Goal: Information Seeking & Learning: Learn about a topic

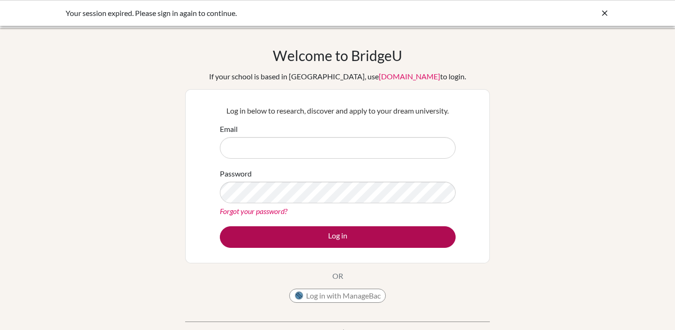
type input "bkara@sistokyo.jp"
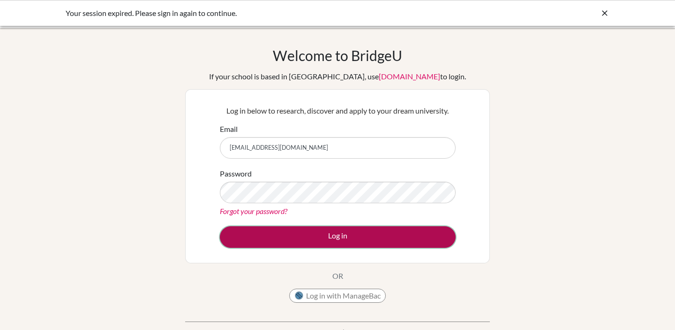
click at [307, 242] on button "Log in" at bounding box center [338, 237] width 236 height 22
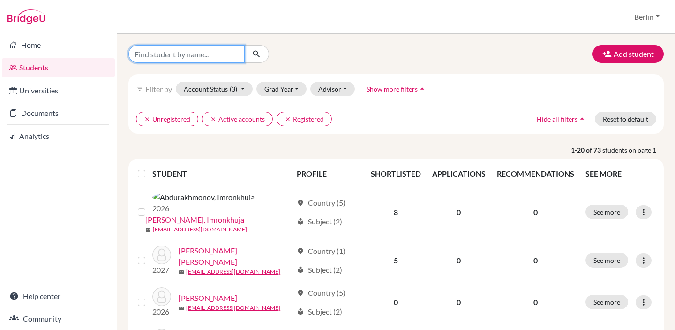
click at [211, 56] on input "Find student by name..." at bounding box center [186, 54] width 116 height 18
type input "[PERSON_NAME]"
click button "submit" at bounding box center [256, 54] width 25 height 18
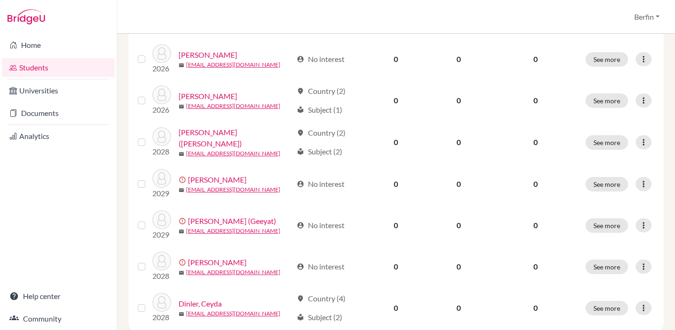
scroll to position [743, 0]
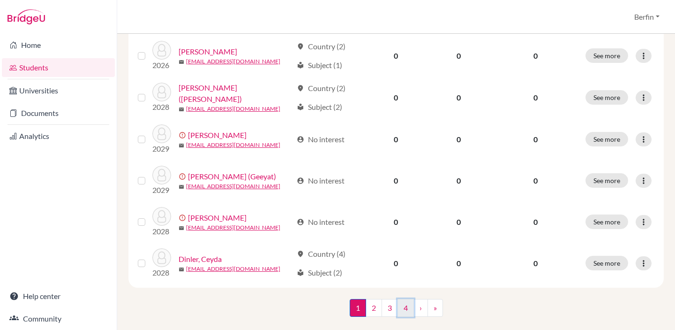
click at [406, 299] on link "4" at bounding box center [406, 308] width 16 height 18
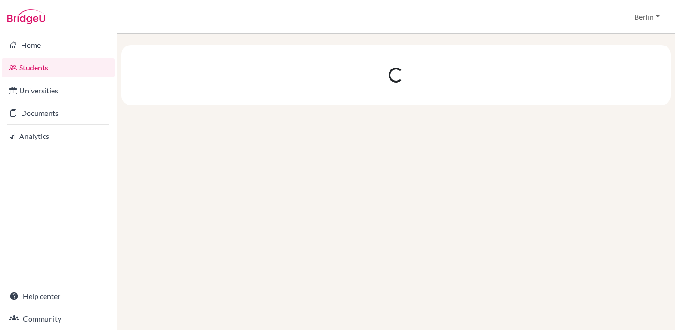
scroll to position [0, 0]
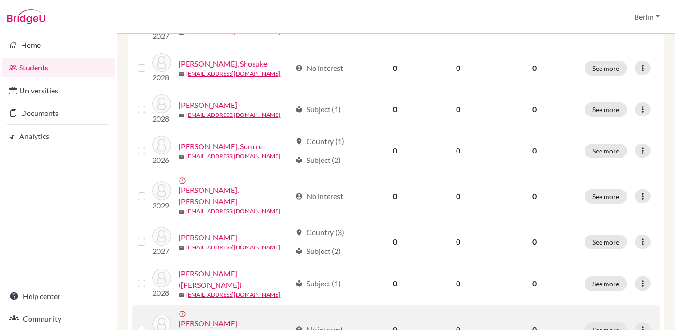
scroll to position [454, 0]
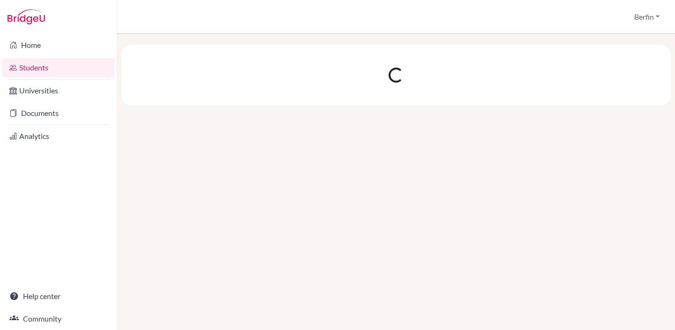
scroll to position [0, 0]
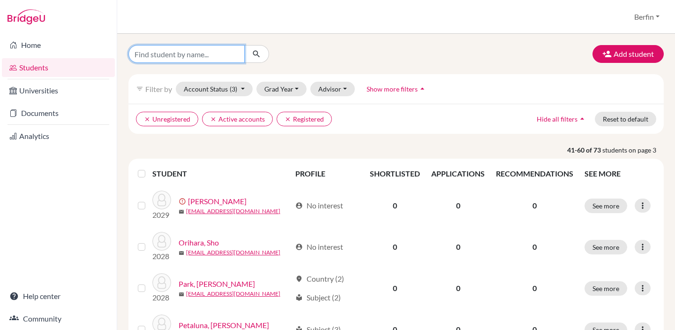
click at [166, 54] on input "Find student by name..." at bounding box center [186, 54] width 116 height 18
type input "zh"
click button "submit" at bounding box center [256, 54] width 25 height 18
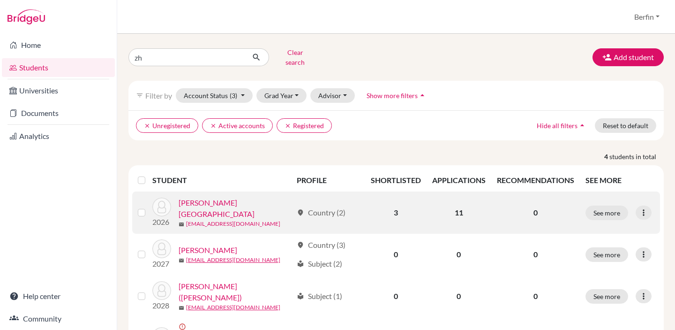
click at [201, 219] on link "[EMAIL_ADDRESS][DOMAIN_NAME]" at bounding box center [233, 223] width 94 height 8
click at [219, 200] on link "[PERSON_NAME][GEOGRAPHIC_DATA]" at bounding box center [236, 208] width 114 height 23
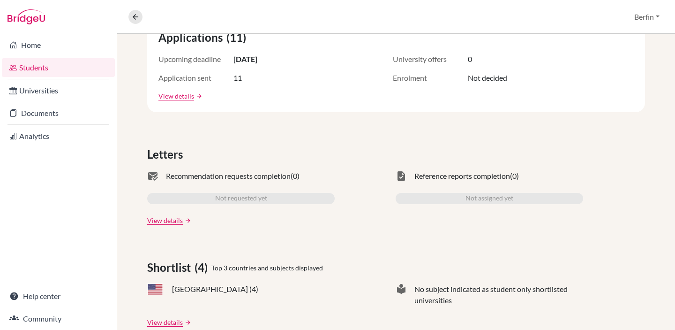
scroll to position [218, 0]
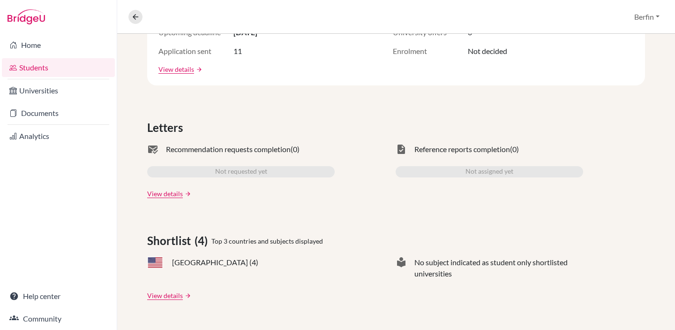
click at [166, 199] on div "Applications (11) Upcoming deadline 15 Oct 2025 University offers 0 Application…" at bounding box center [396, 288] width 558 height 638
click at [167, 193] on link "View details" at bounding box center [165, 193] width 36 height 10
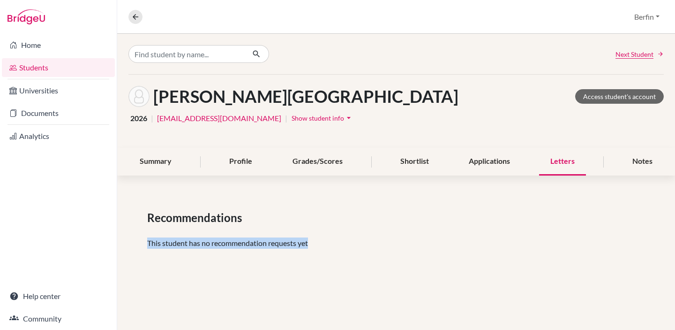
drag, startPoint x: 311, startPoint y: 242, endPoint x: 162, endPoint y: 232, distance: 149.4
click at [162, 232] on div "Recommendations This student has no recommendation requests yet" at bounding box center [396, 233] width 558 height 92
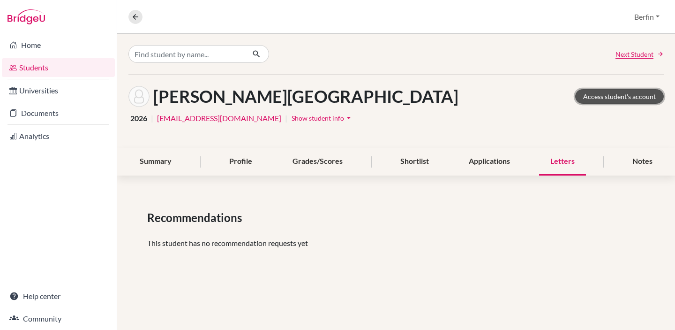
click at [605, 101] on link "Access student's account" at bounding box center [619, 96] width 89 height 15
